Goal: Navigation & Orientation: Understand site structure

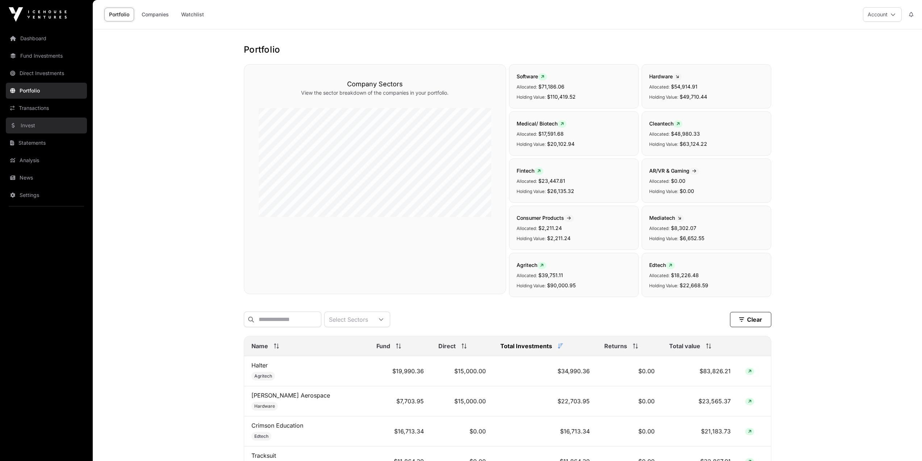
click at [37, 126] on link "Invest" at bounding box center [46, 125] width 81 height 16
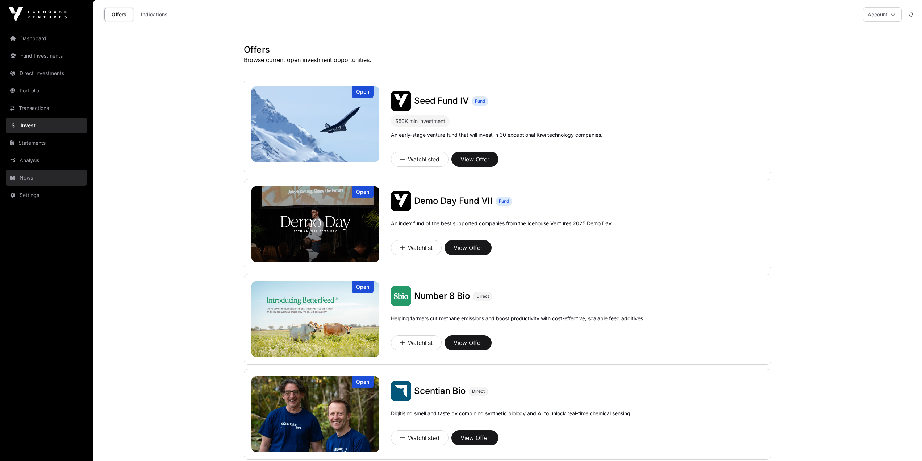
click at [30, 174] on link "News" at bounding box center [46, 178] width 81 height 16
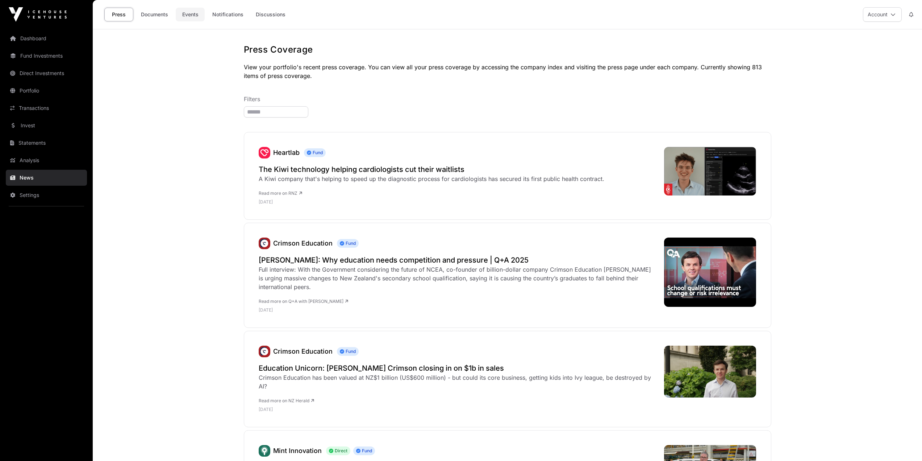
click at [199, 12] on link "Events" at bounding box center [190, 15] width 29 height 14
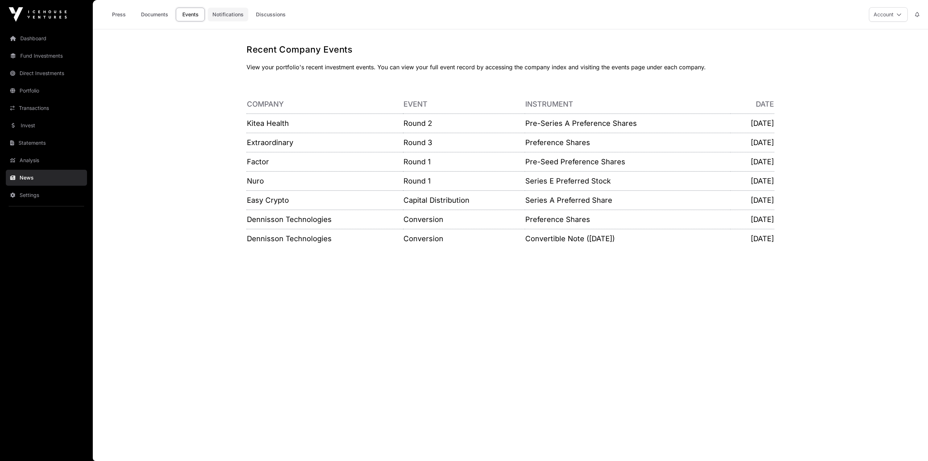
click at [237, 18] on link "Notifications" at bounding box center [228, 15] width 41 height 14
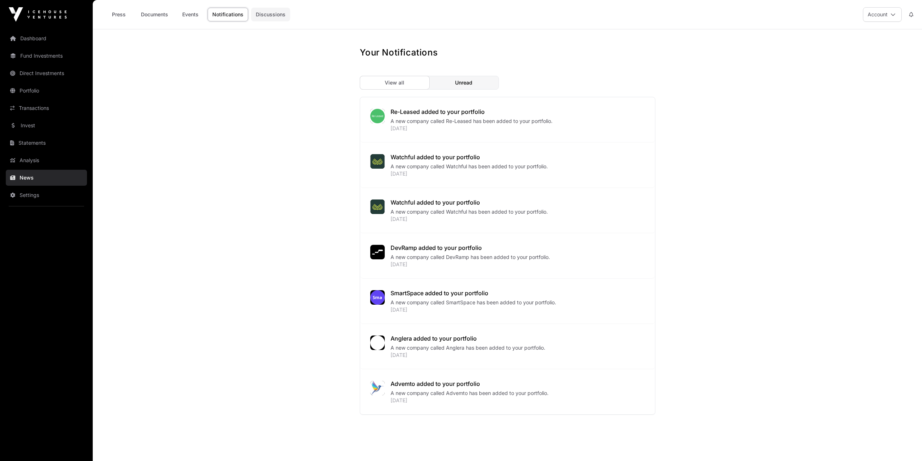
click at [267, 17] on link "Discussions" at bounding box center [270, 15] width 39 height 14
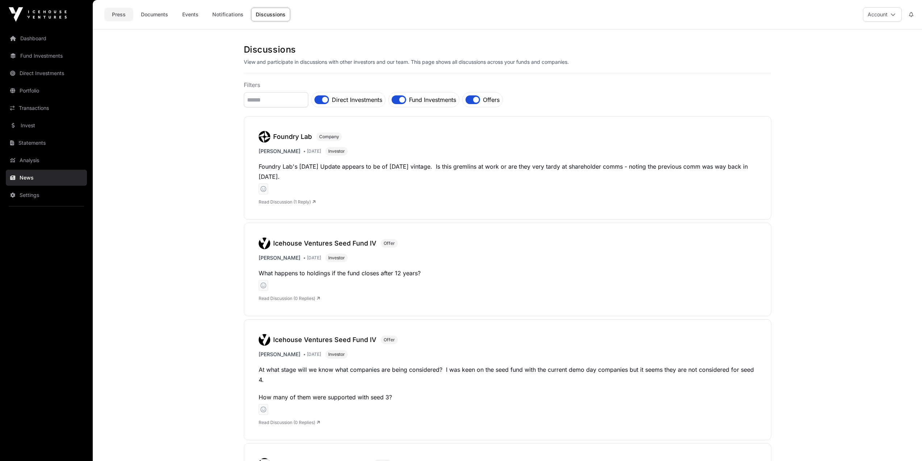
click at [115, 15] on link "Press" at bounding box center [118, 15] width 29 height 14
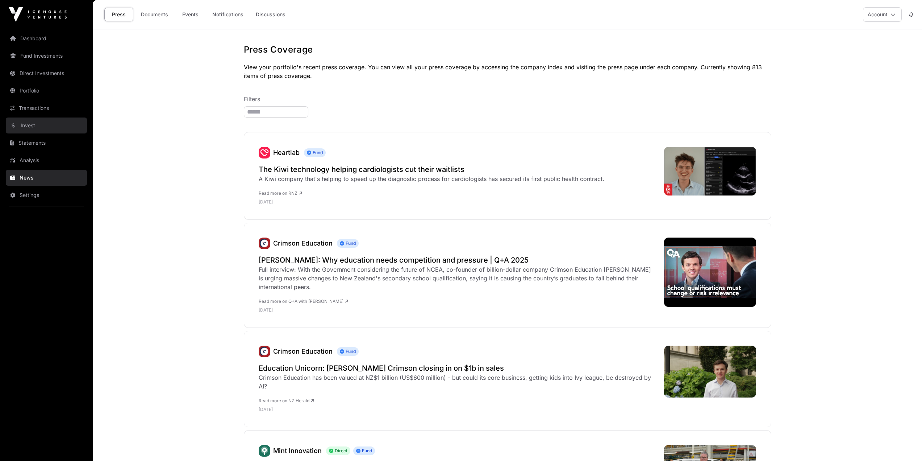
click at [17, 117] on link "Invest" at bounding box center [46, 125] width 81 height 16
